Goal: Transaction & Acquisition: Book appointment/travel/reservation

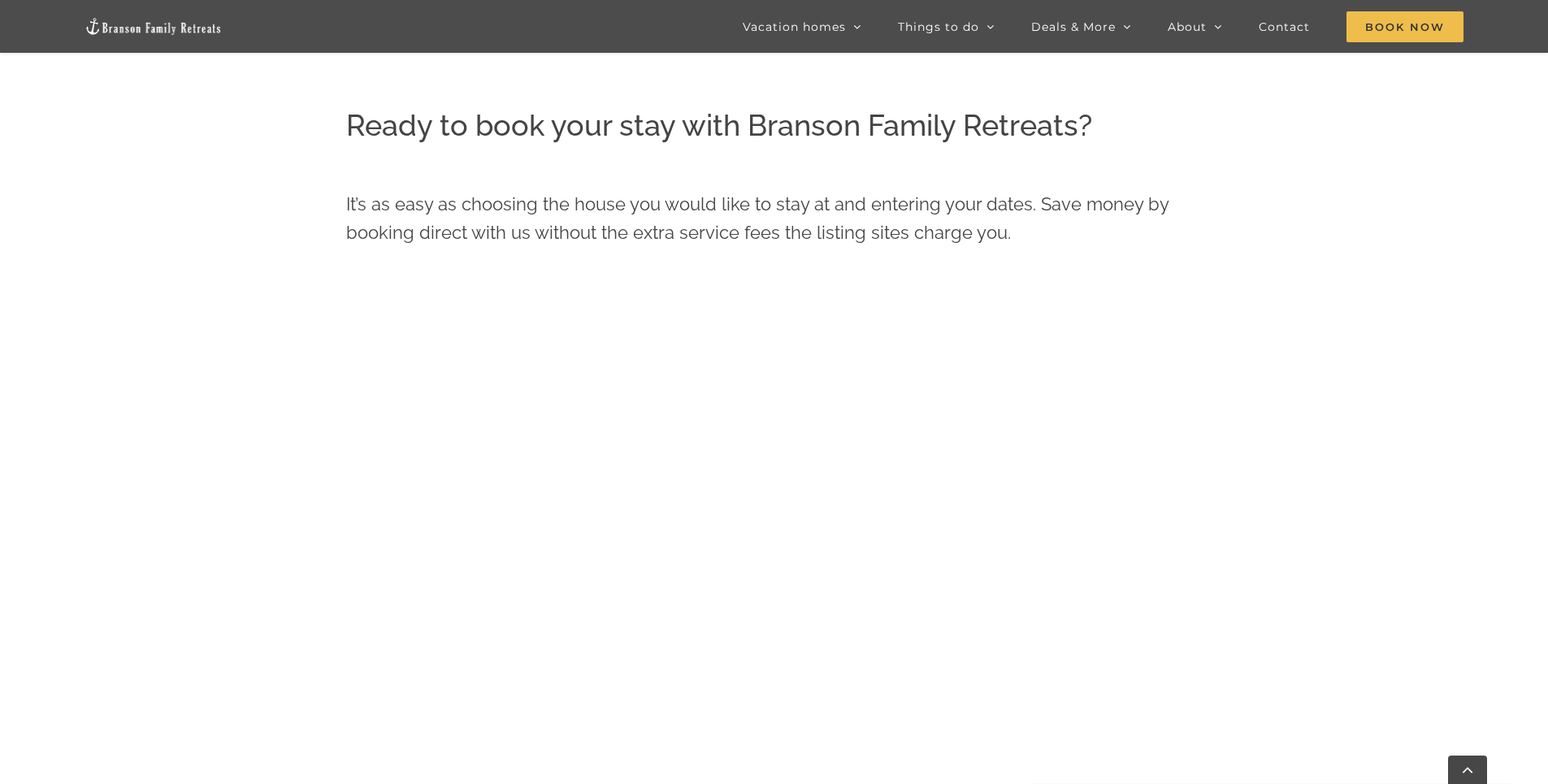
scroll to position [784, 0]
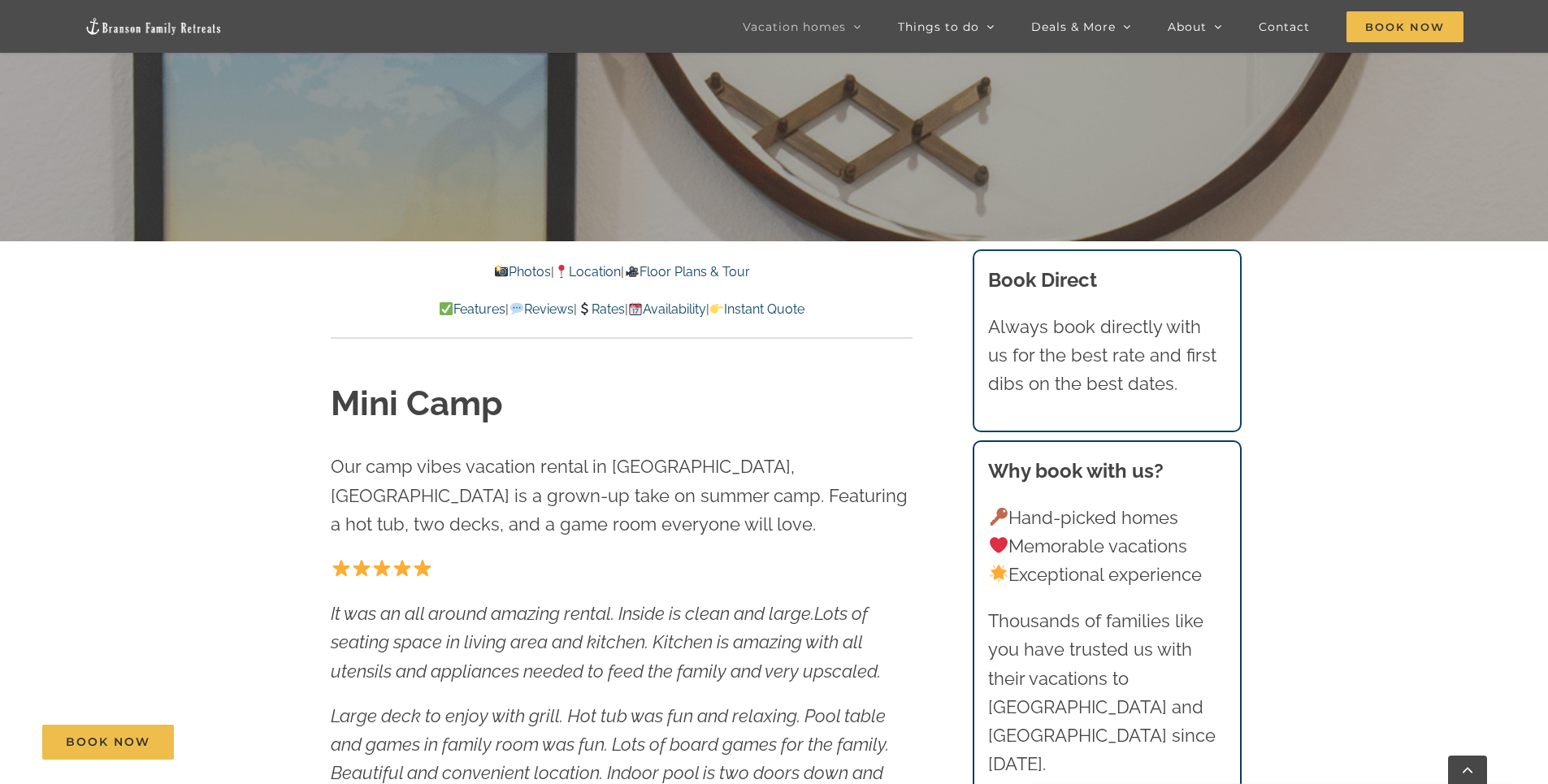
scroll to position [650, 0]
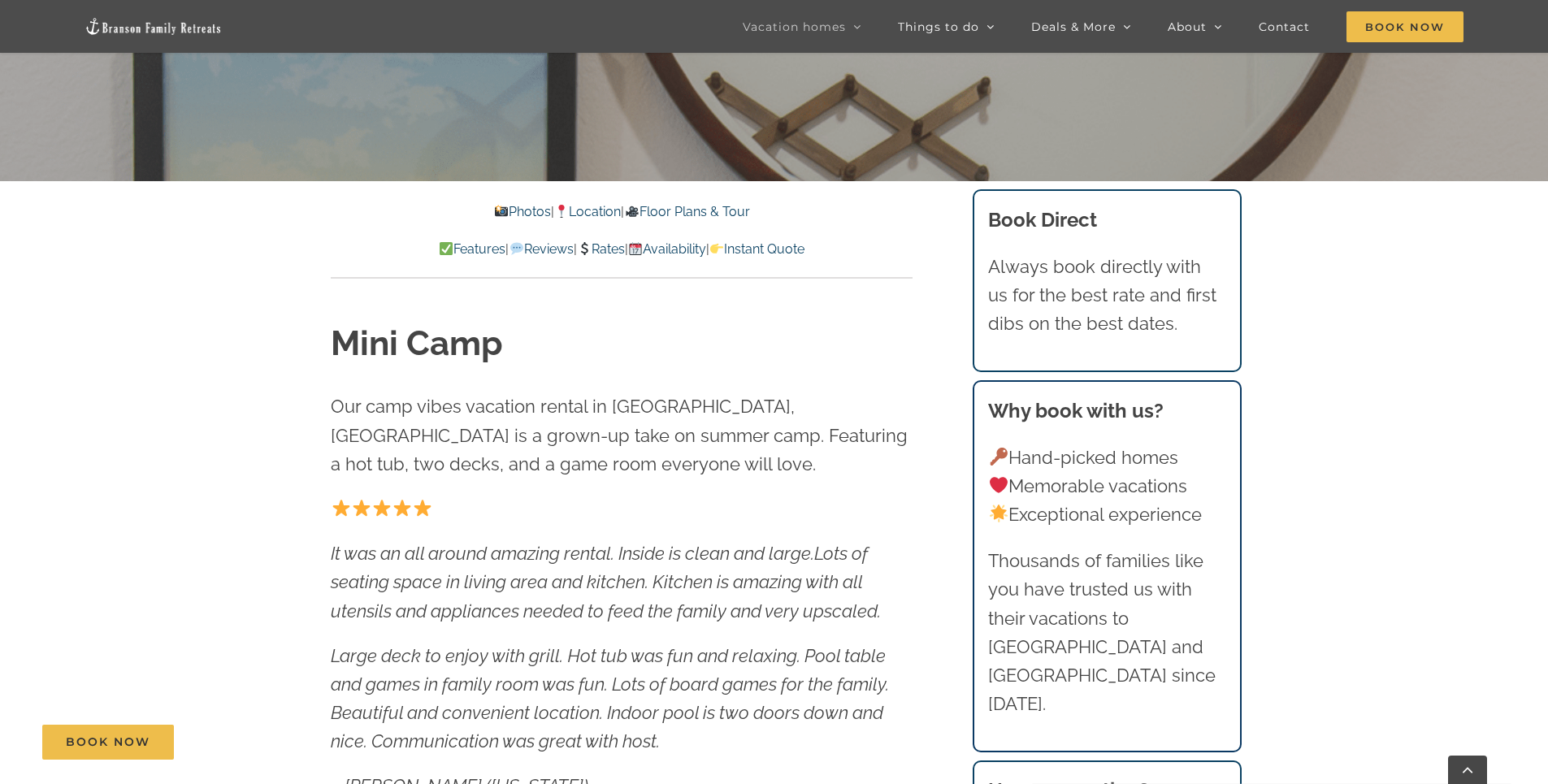
click at [612, 245] on link "Rates" at bounding box center [601, 249] width 48 height 16
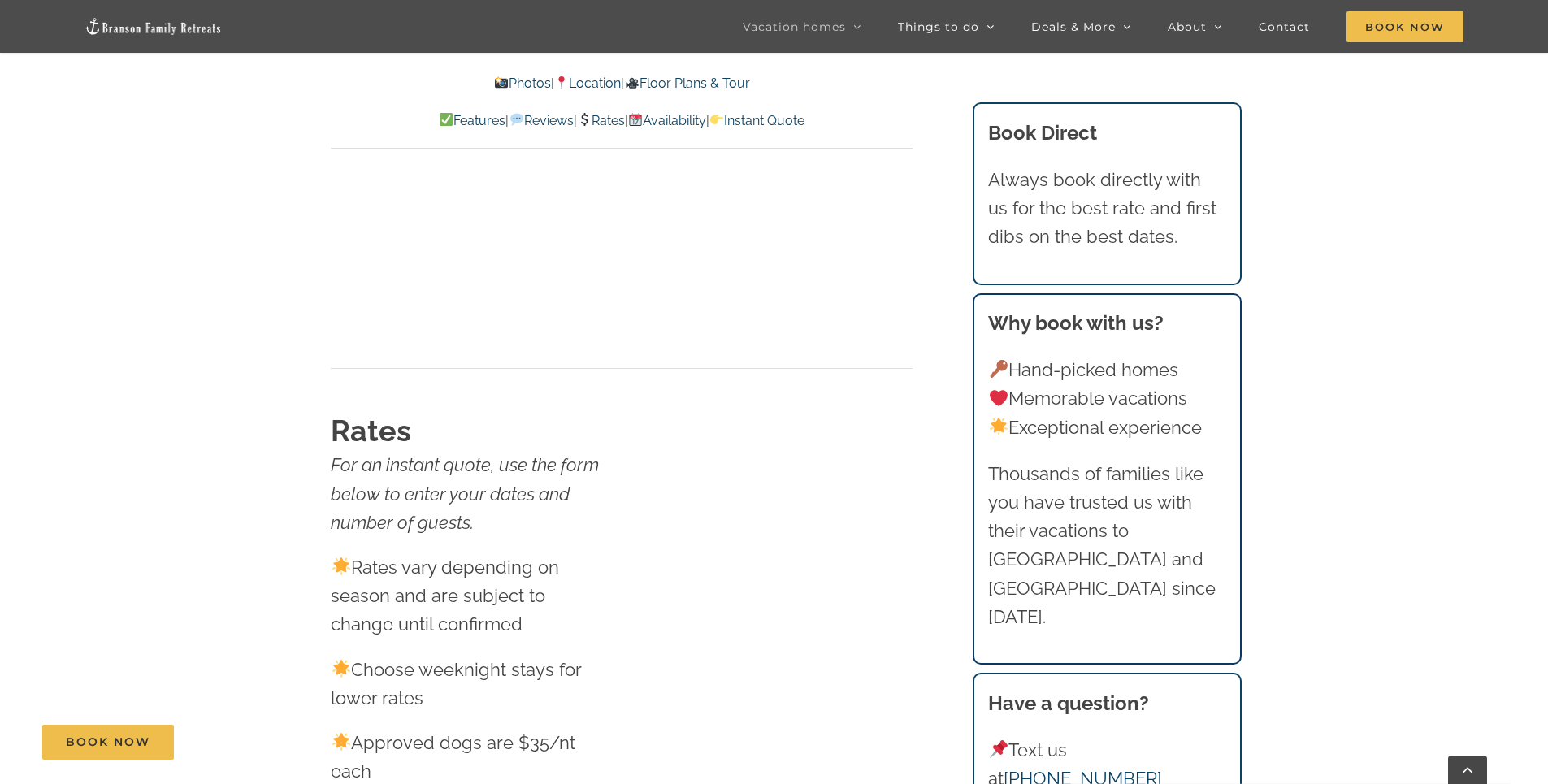
scroll to position [8928, 0]
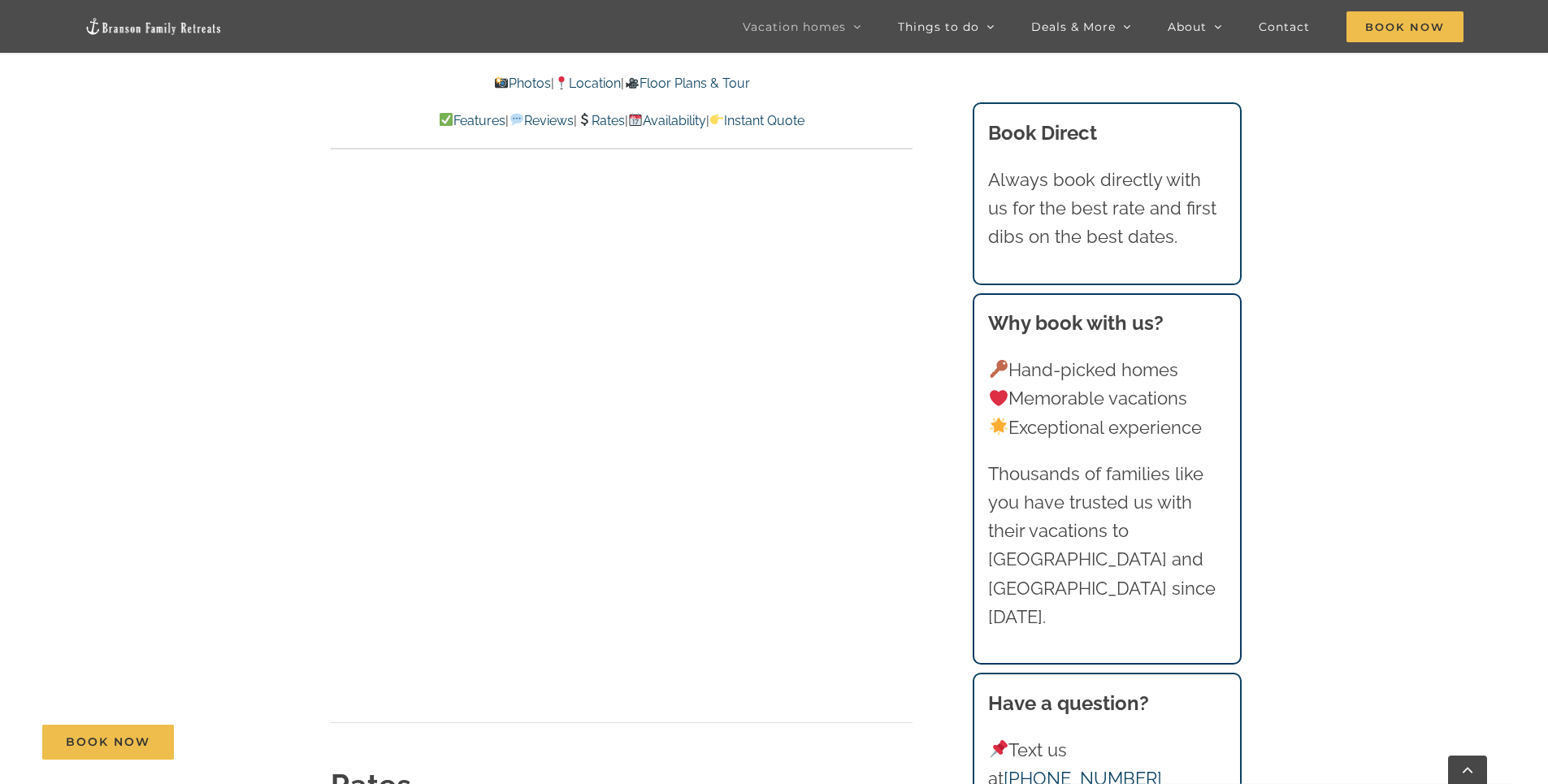
click at [7, 3] on div "Vacation homes 2 to 3 Bedrooms Mini Camp | 2 Bedrooms Mini Pearl | 2 Bedrooms M…" at bounding box center [774, 26] width 1548 height 53
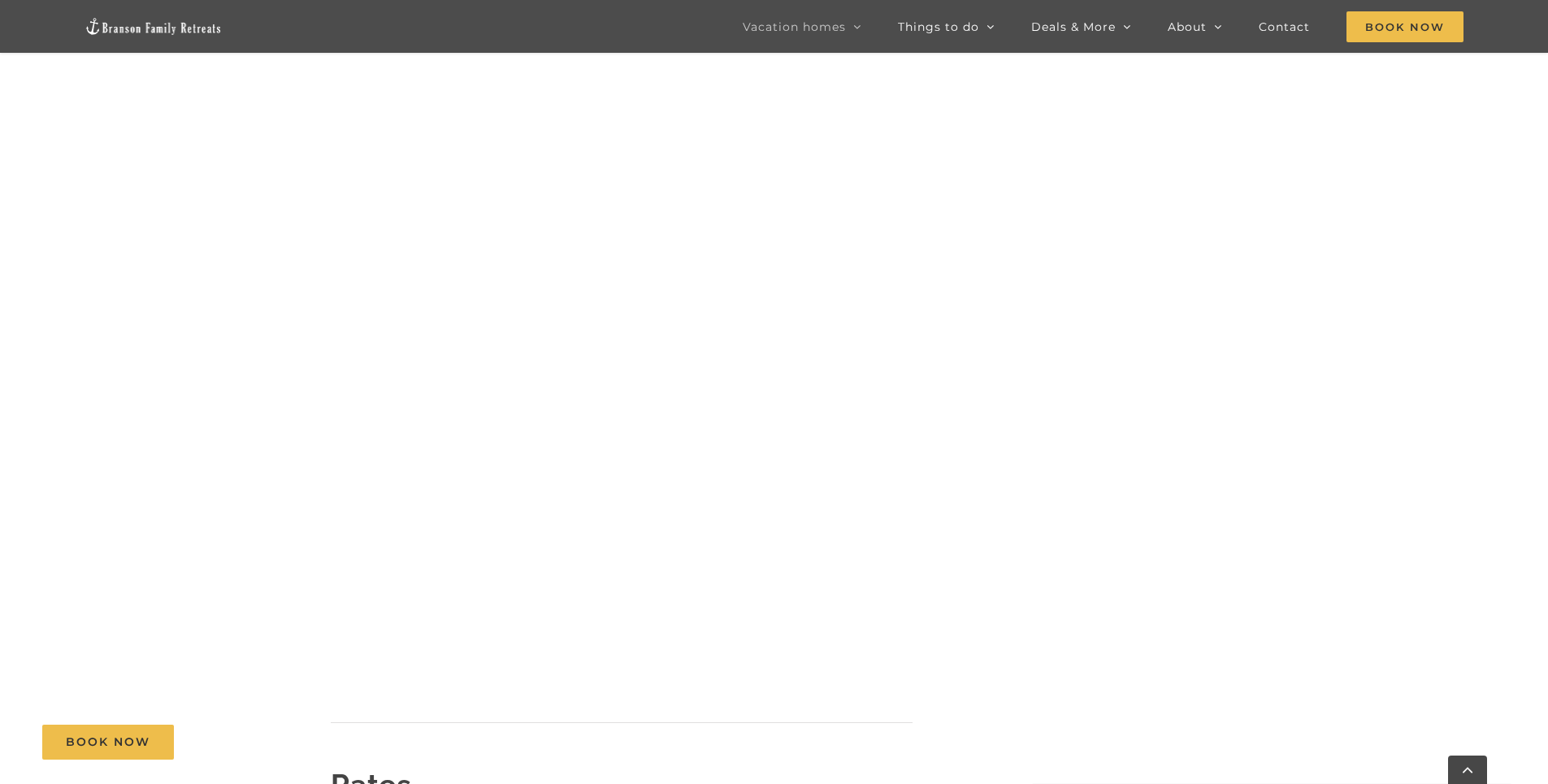
scroll to position [650, 0]
